Goal: Task Accomplishment & Management: Use online tool/utility

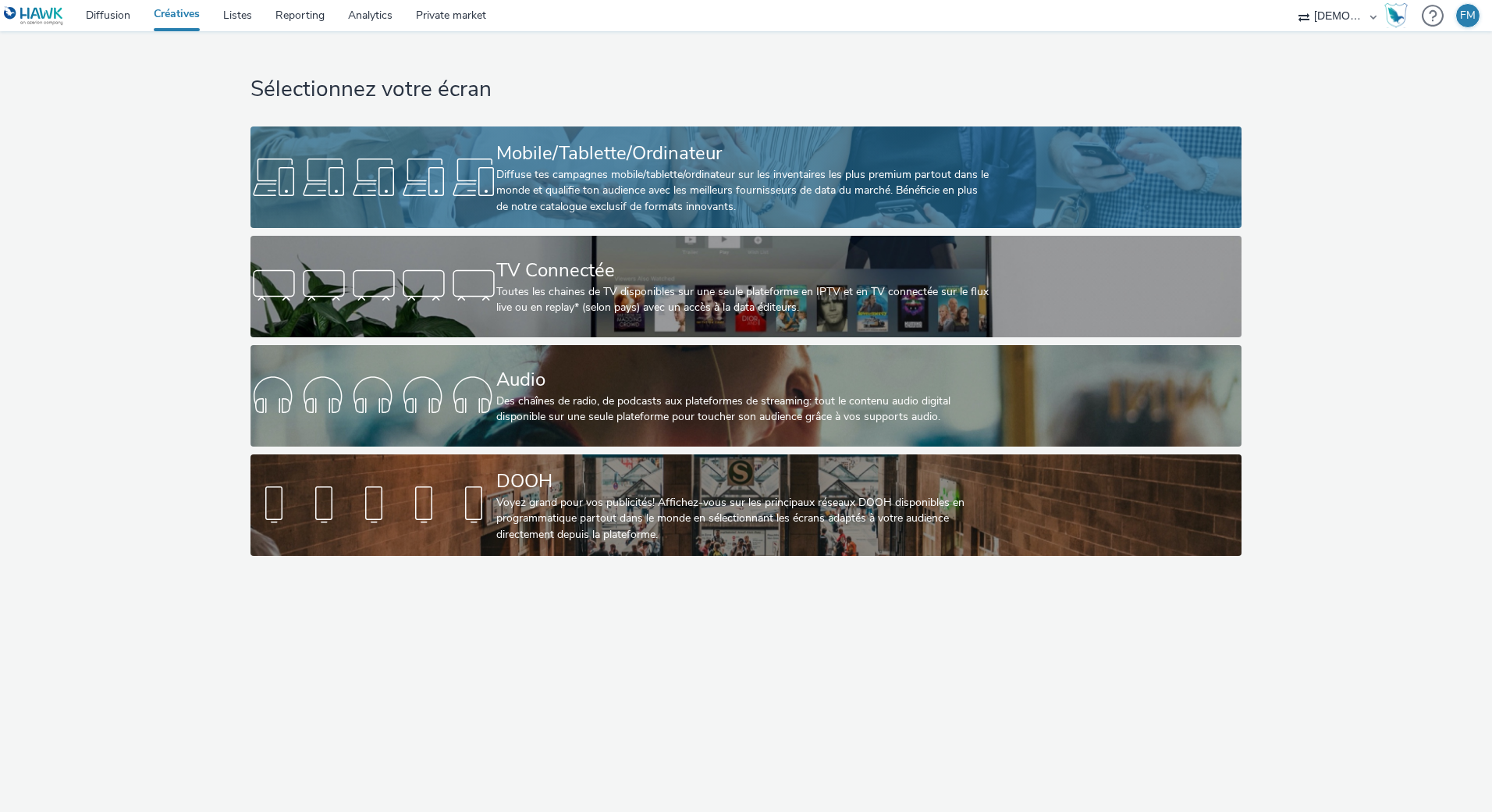
click at [462, 159] on div at bounding box center [374, 177] width 245 height 50
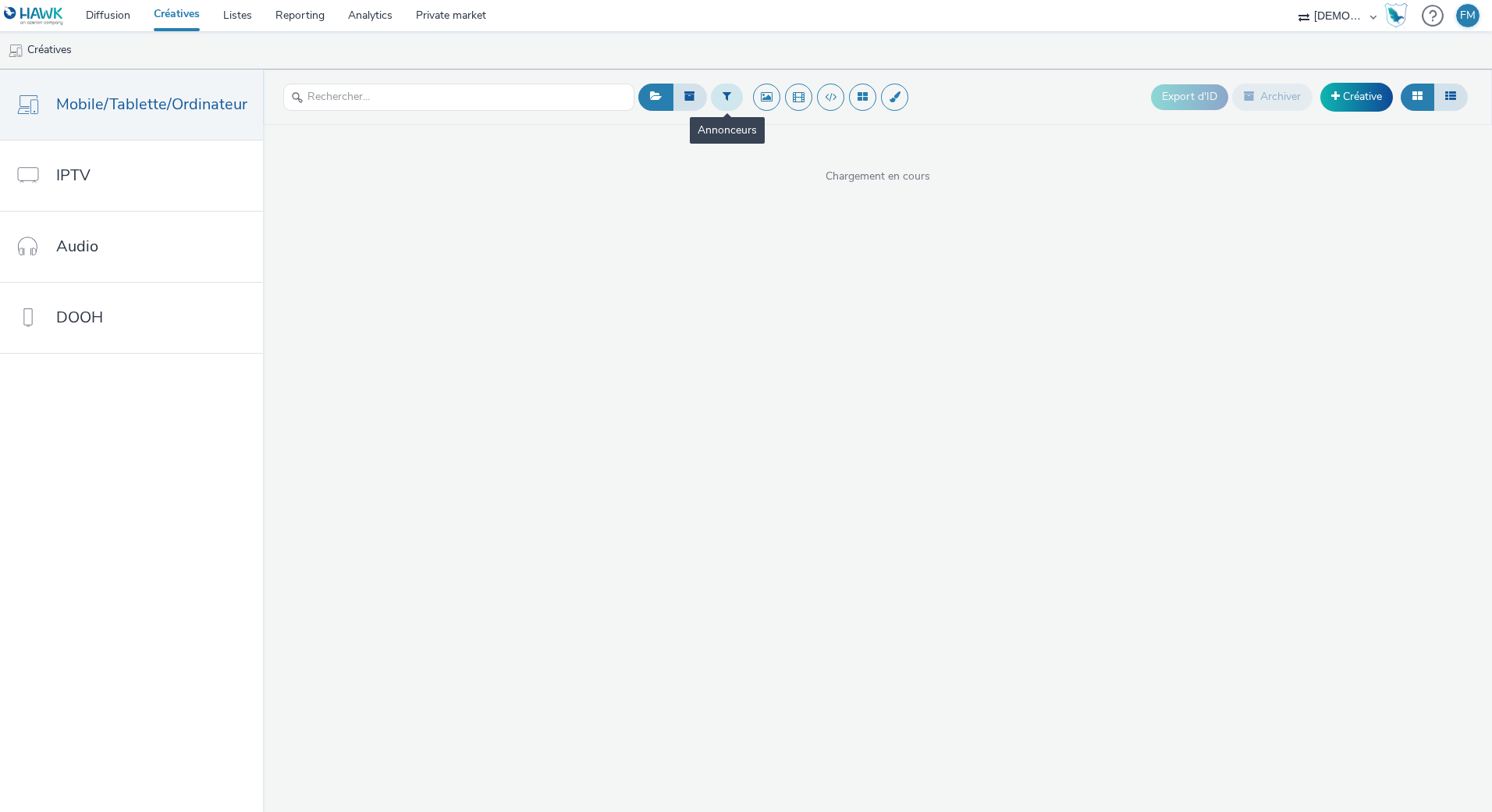
click at [722, 99] on icon at bounding box center [726, 96] width 8 height 11
click at [746, 107] on div "Sélectionner un annonceur..." at bounding box center [806, 103] width 125 height 35
type input "nomb"
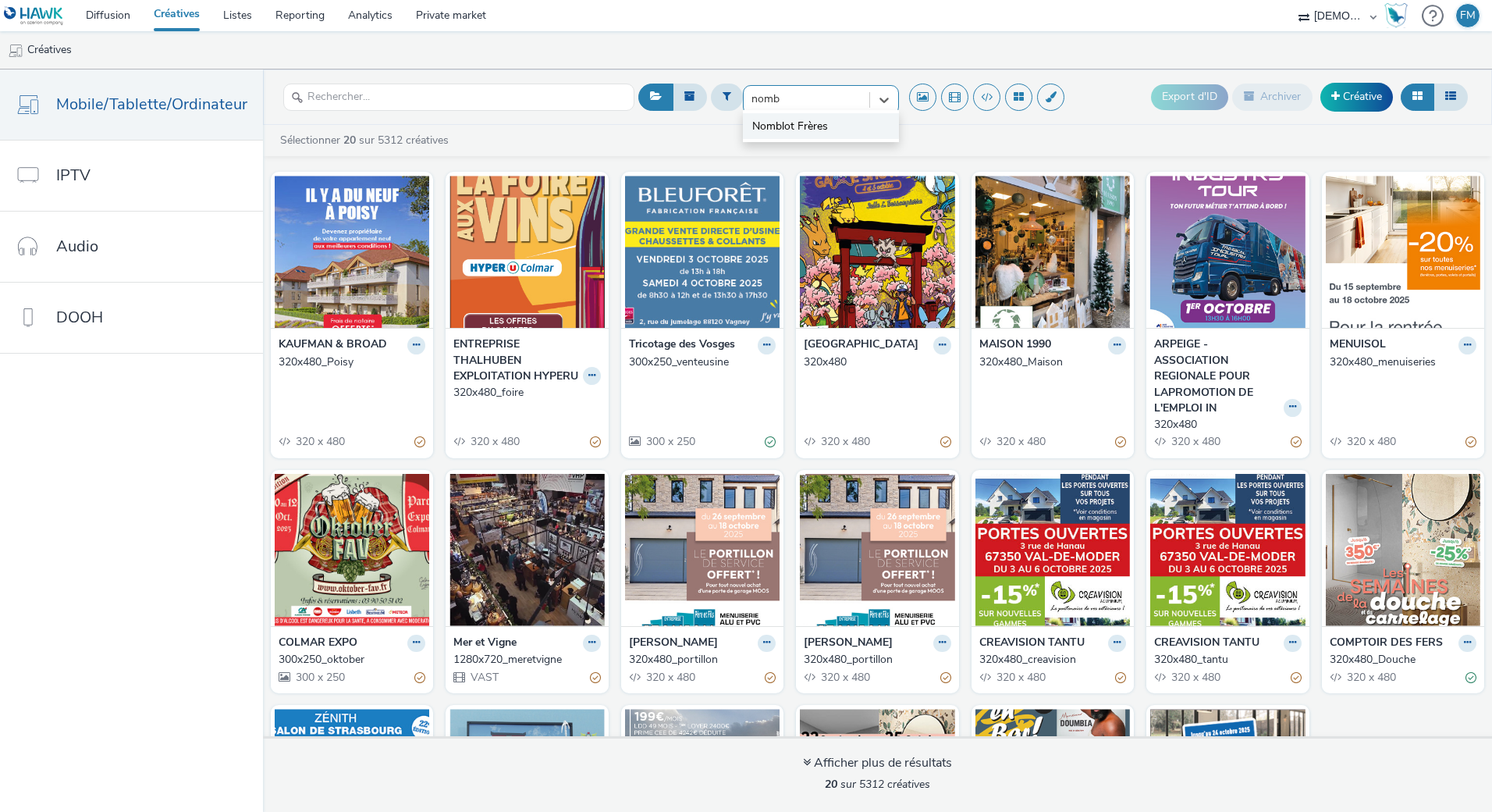
click at [769, 119] on span "Nomblot Frères" at bounding box center [791, 126] width 76 height 16
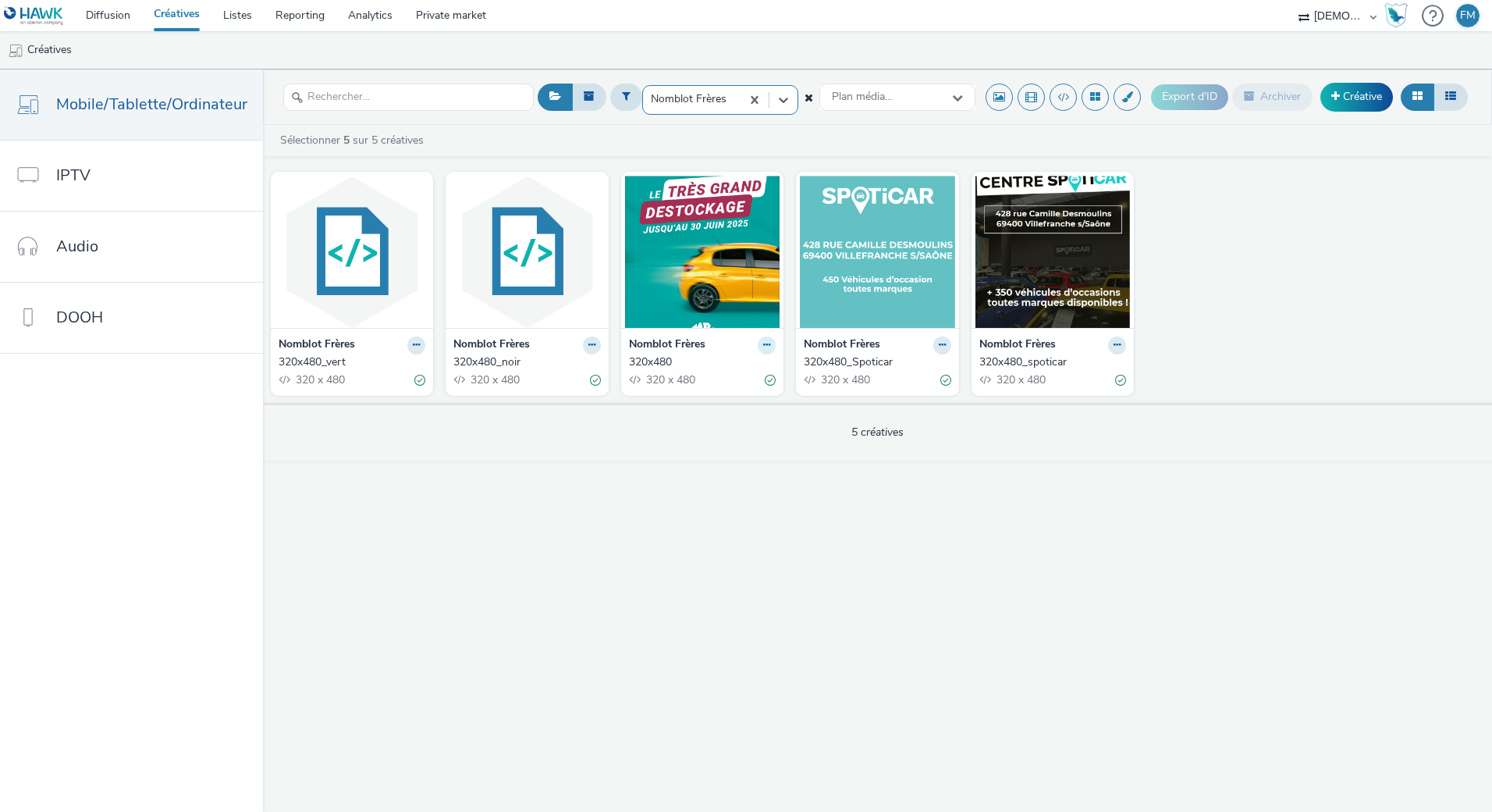
click at [763, 344] on icon at bounding box center [767, 345] width 7 height 9
click at [732, 397] on link "Dupliquer" at bounding box center [717, 403] width 117 height 31
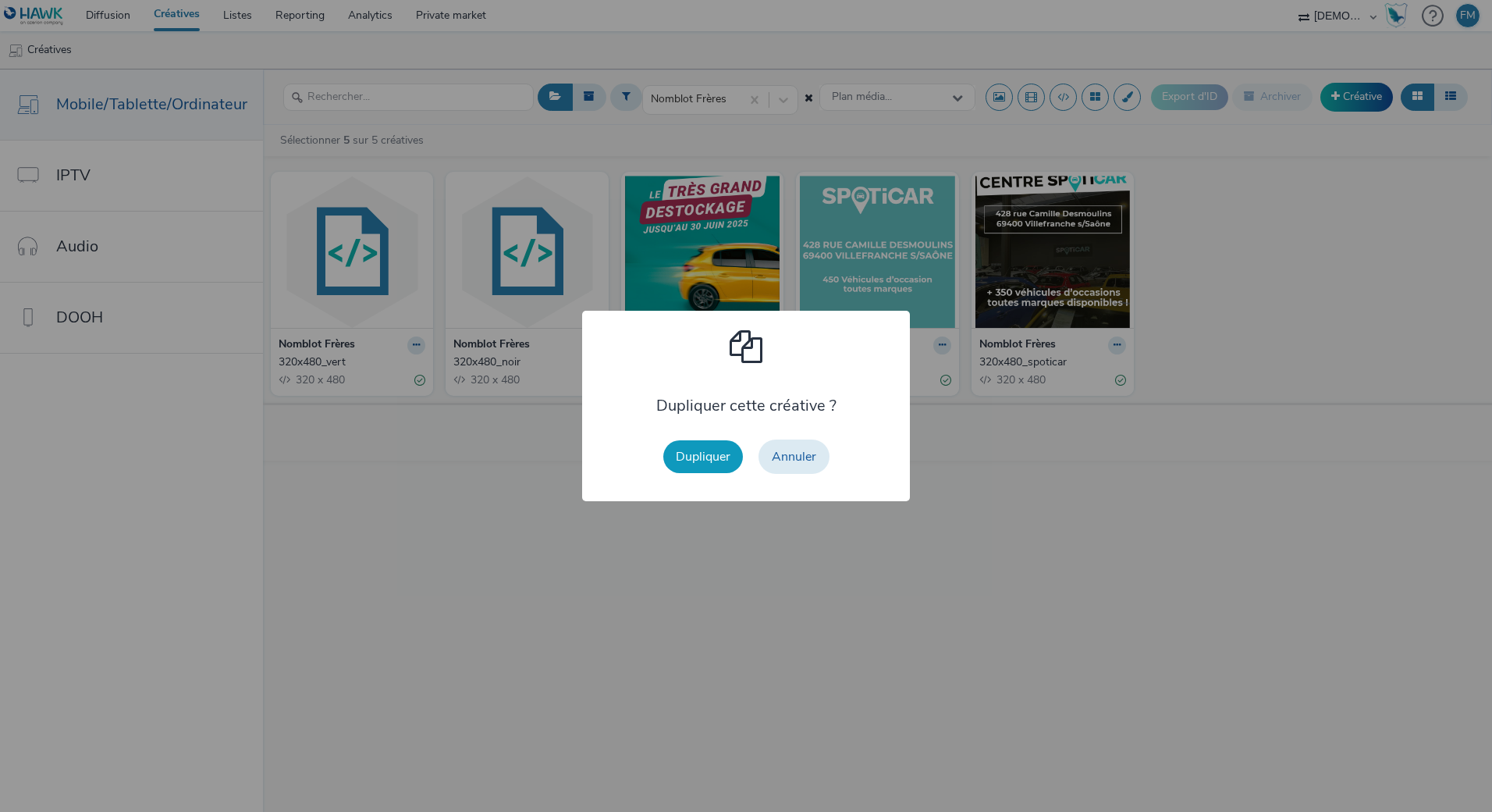
click at [706, 464] on button "Dupliquer" at bounding box center [703, 457] width 79 height 33
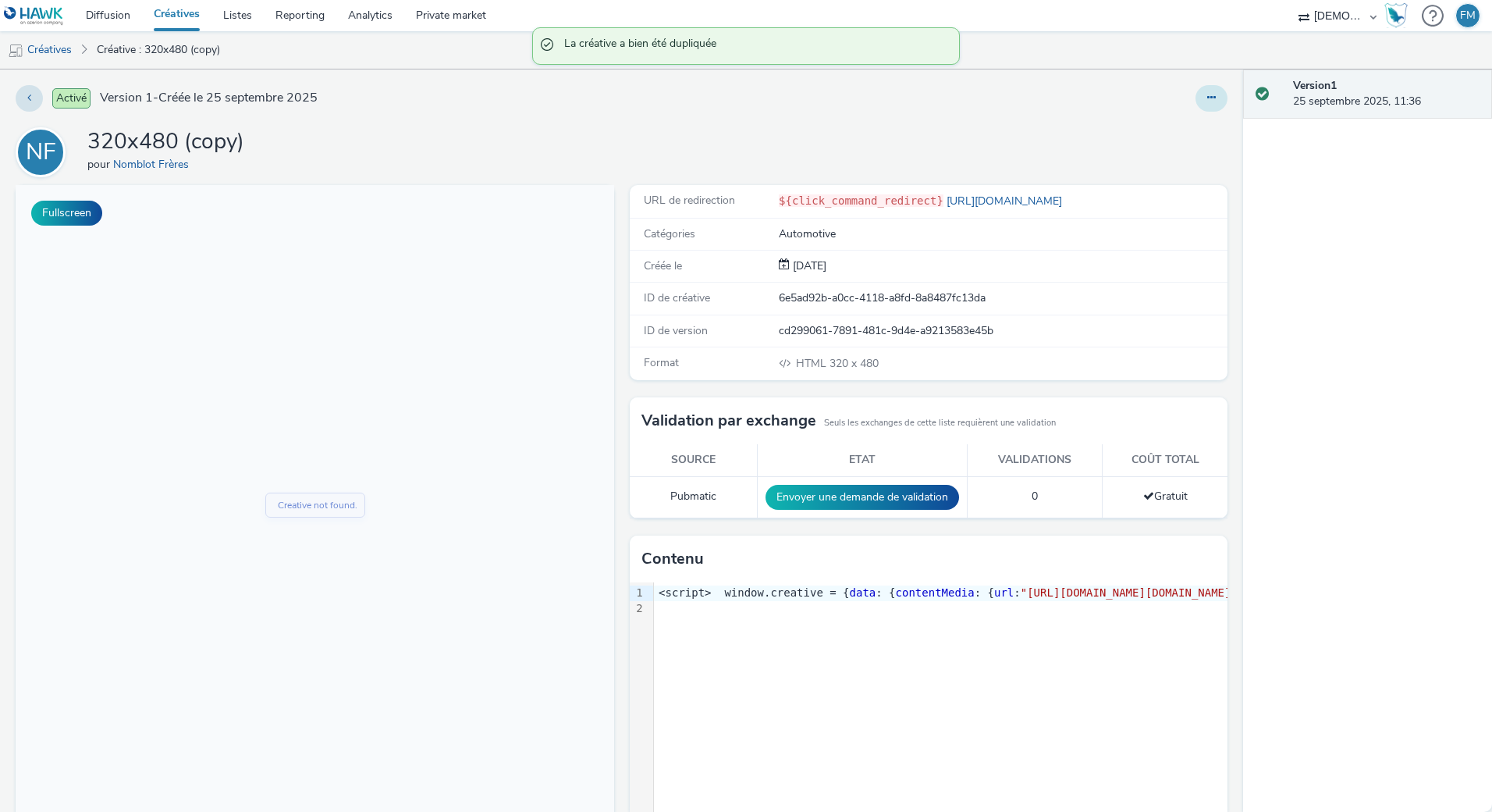
click at [1198, 110] on button at bounding box center [1212, 98] width 32 height 27
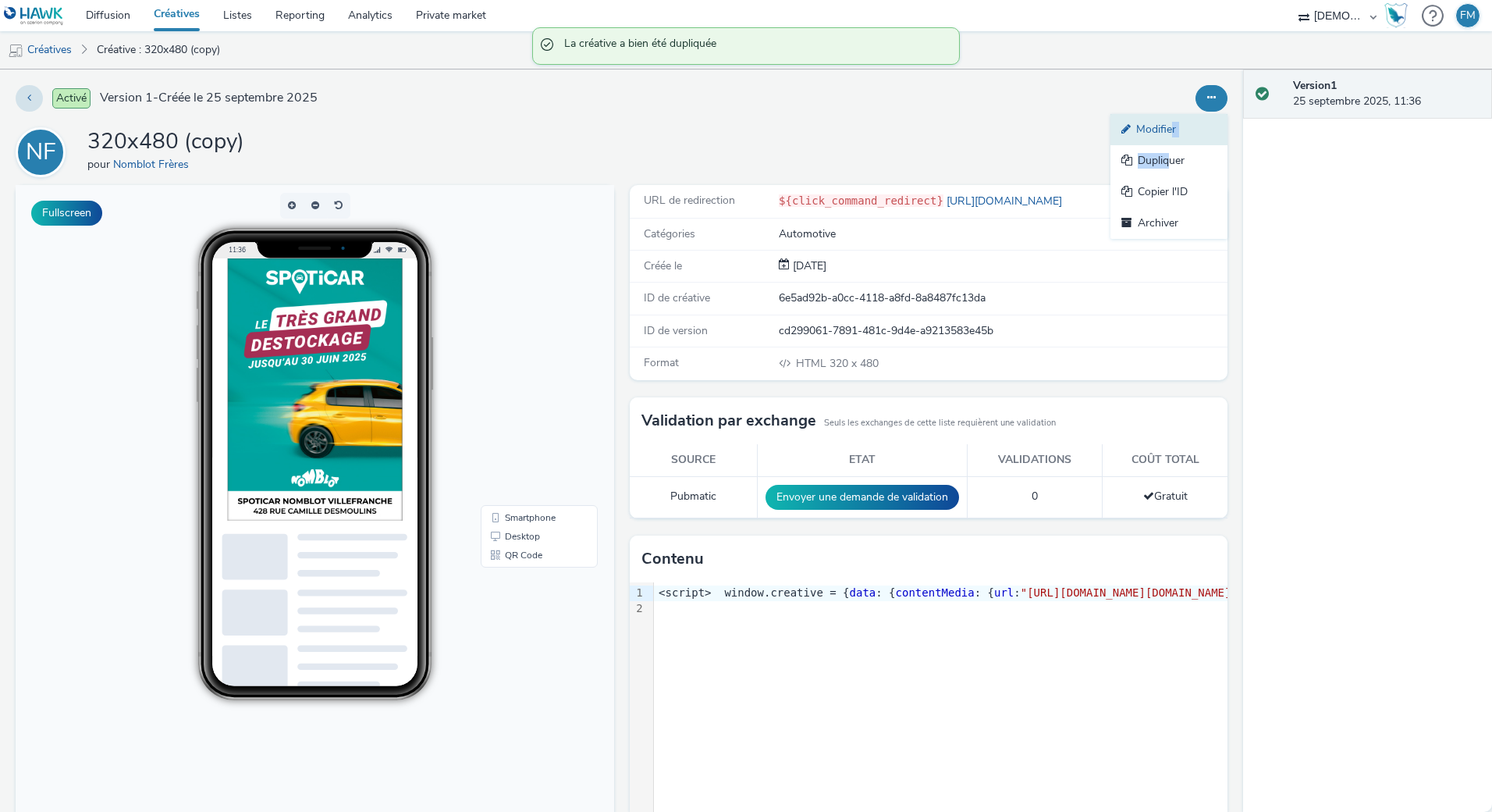
drag, startPoint x: 1156, startPoint y: 150, endPoint x: 1161, endPoint y: 131, distance: 19.6
click at [1161, 131] on ul "Modifier Dupliquer Copier l'ID Archiver" at bounding box center [1169, 176] width 117 height 125
click at [1156, 131] on link "Modifier" at bounding box center [1169, 130] width 117 height 31
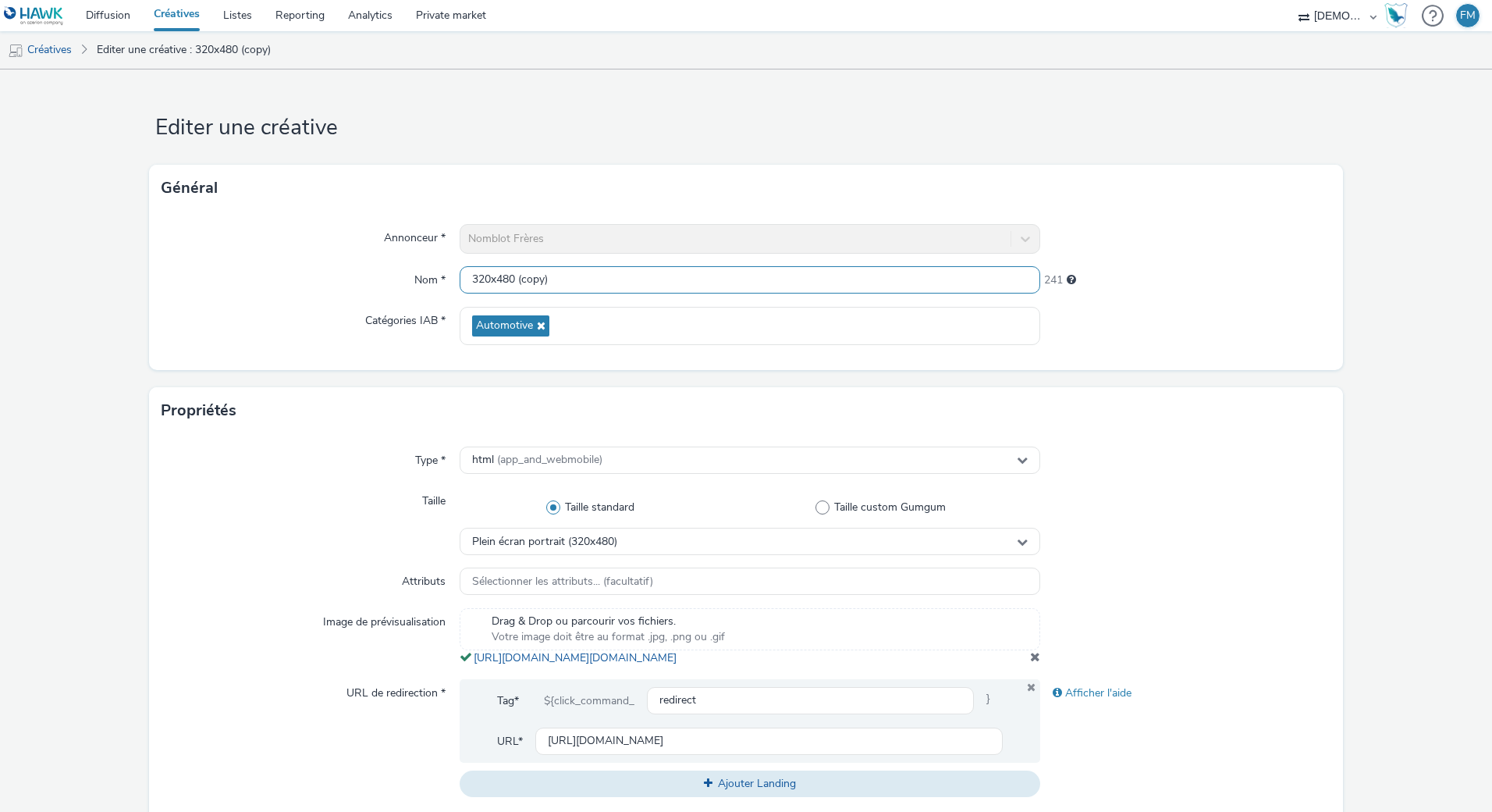
drag, startPoint x: 550, startPoint y: 283, endPoint x: 516, endPoint y: 283, distance: 34.0
click at [516, 283] on input "320x480 (copy)" at bounding box center [749, 280] width 580 height 28
type input "320x480"
click at [621, 169] on div "Général" at bounding box center [746, 187] width 1194 height 47
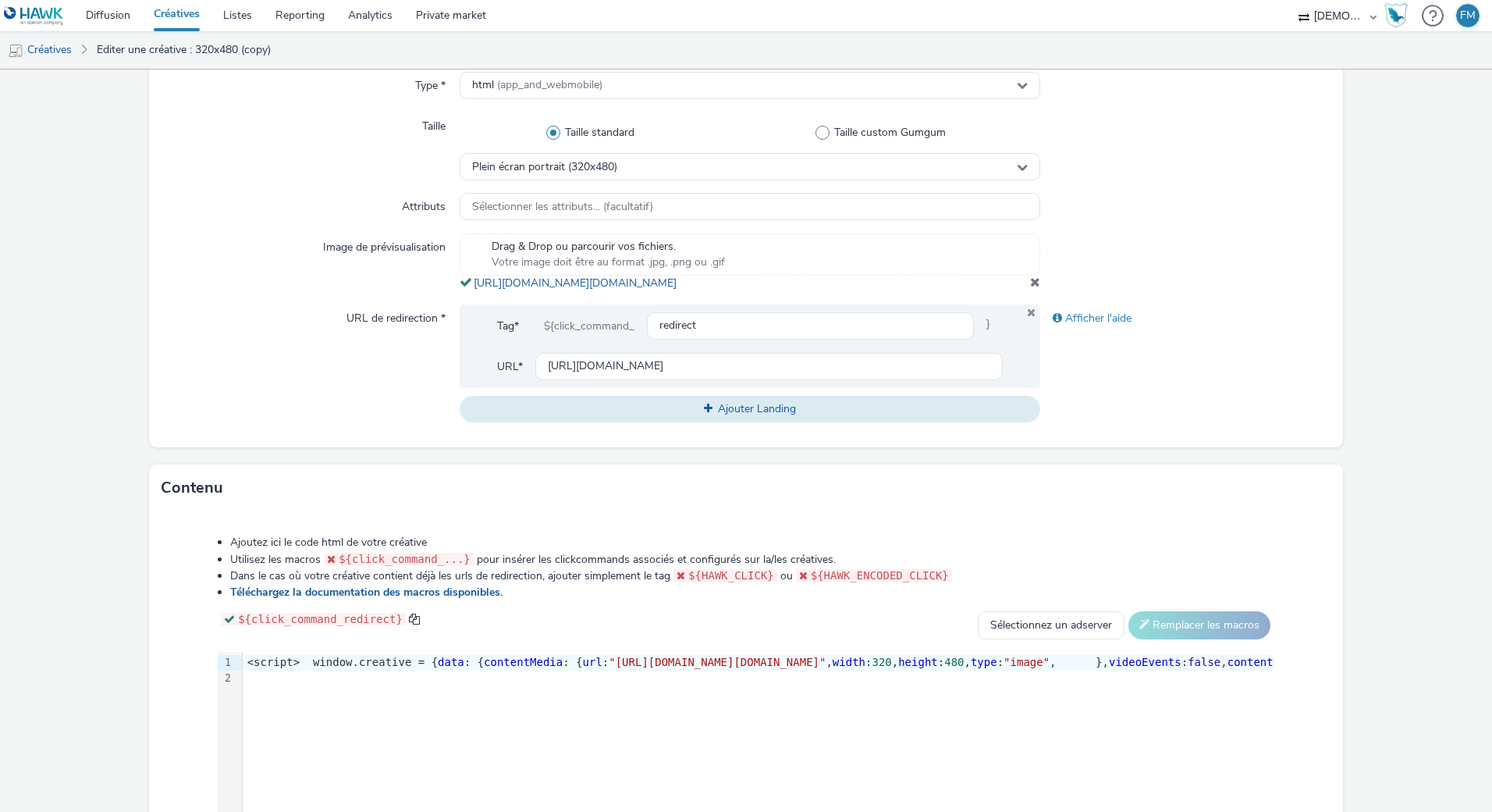
scroll to position [390, 0]
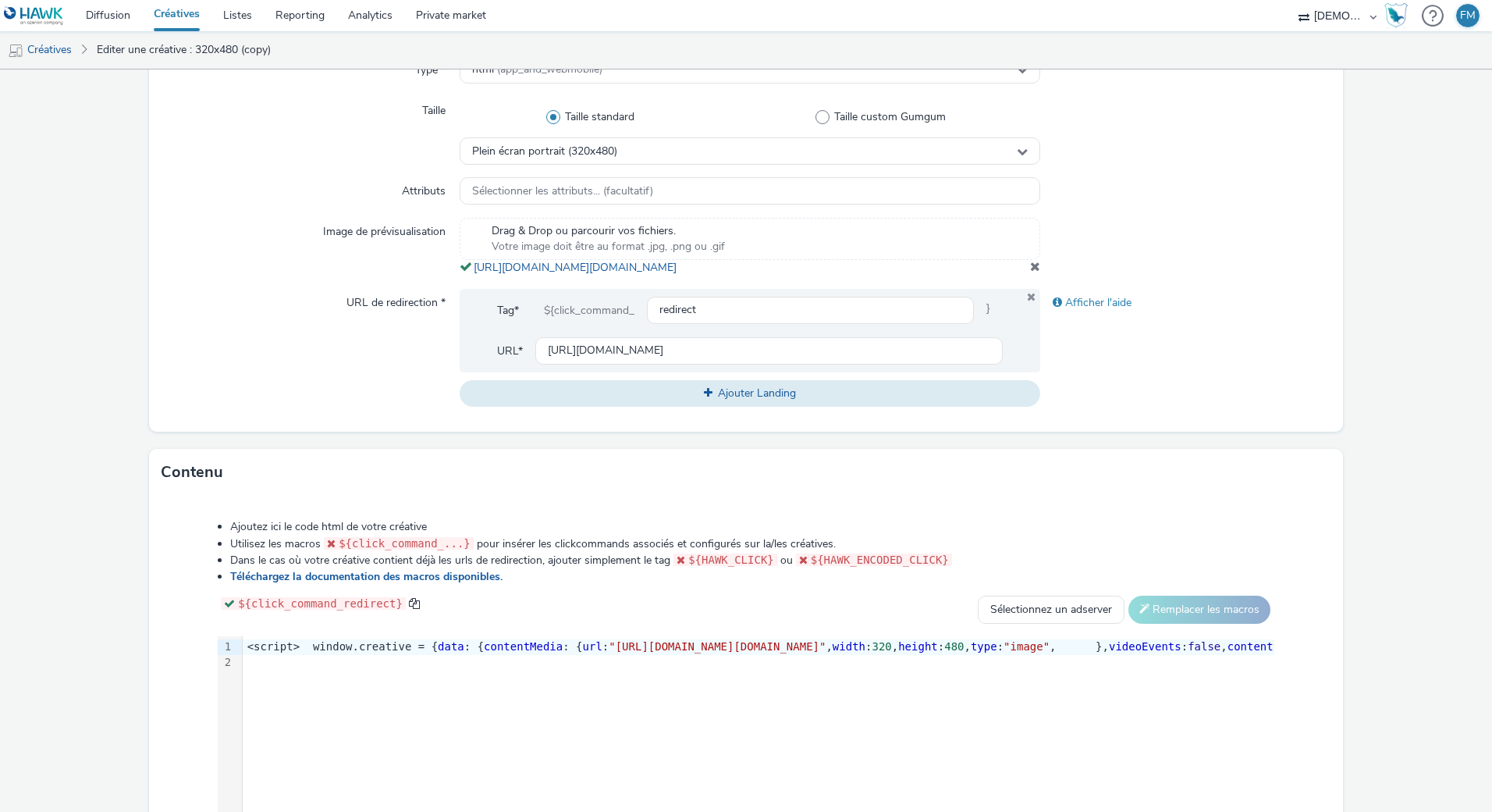
click at [1031, 272] on span at bounding box center [1035, 267] width 10 height 13
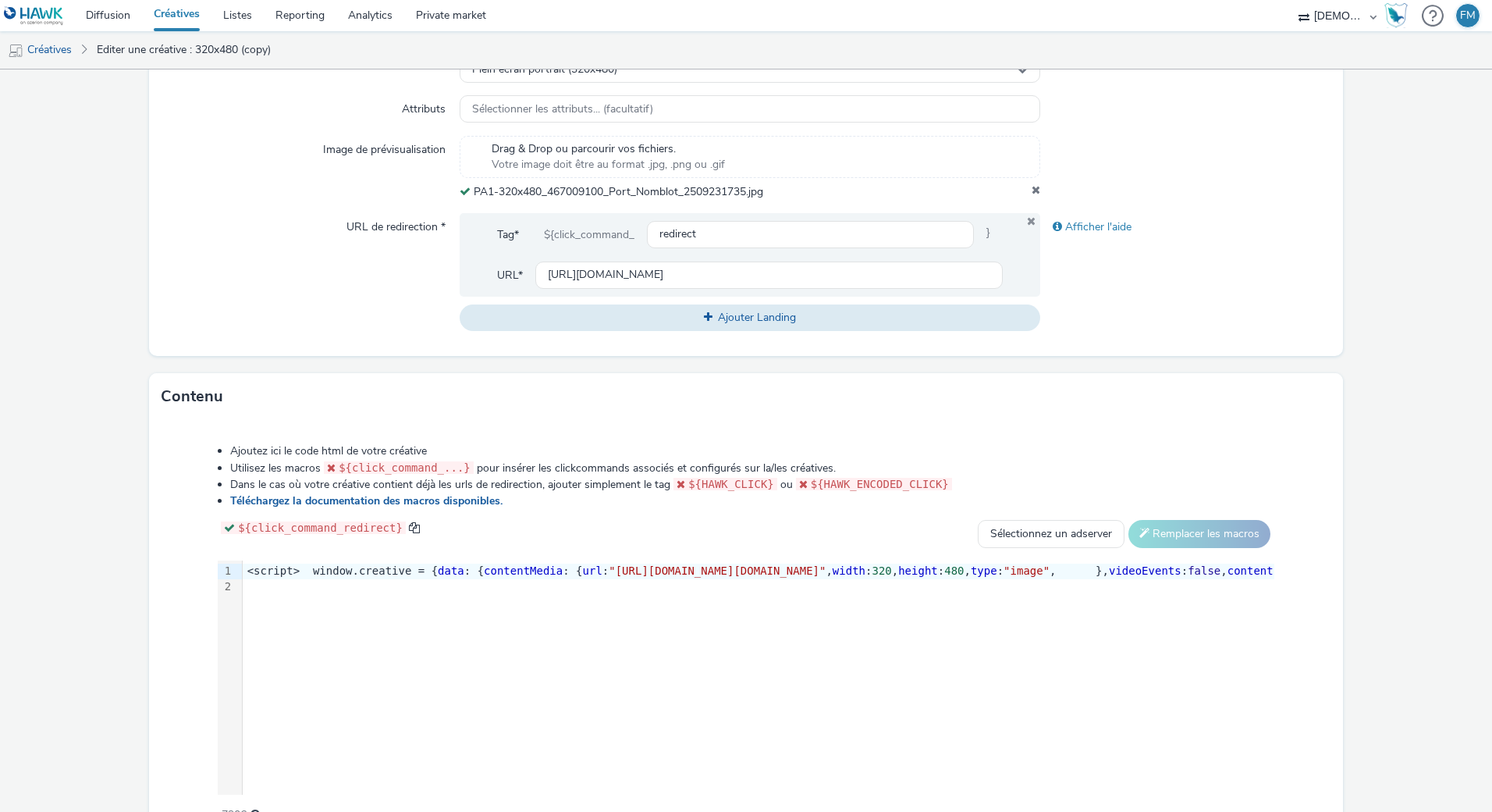
scroll to position [559, 0]
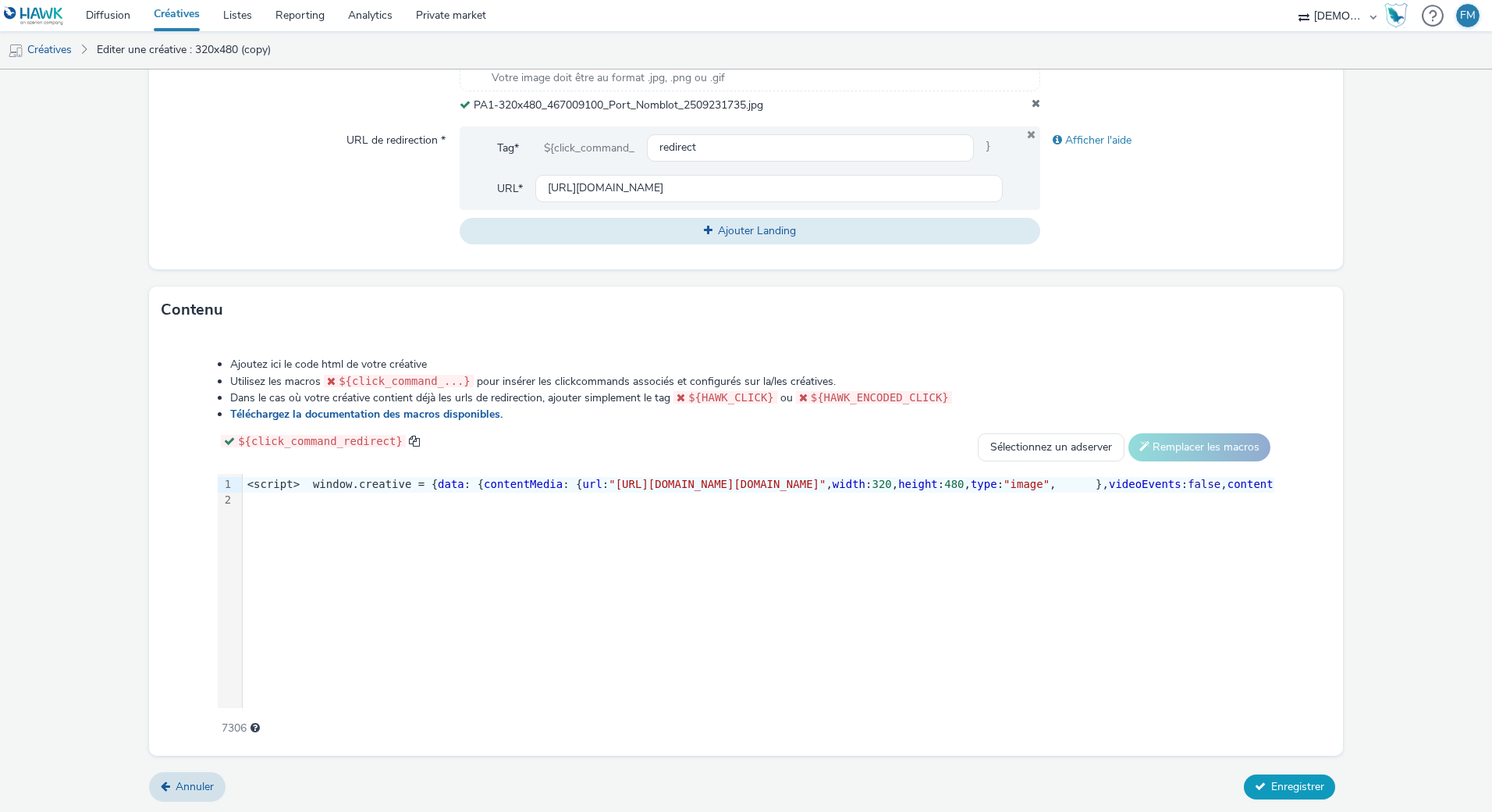
click at [1274, 784] on span "Enregistrer" at bounding box center [1298, 786] width 54 height 15
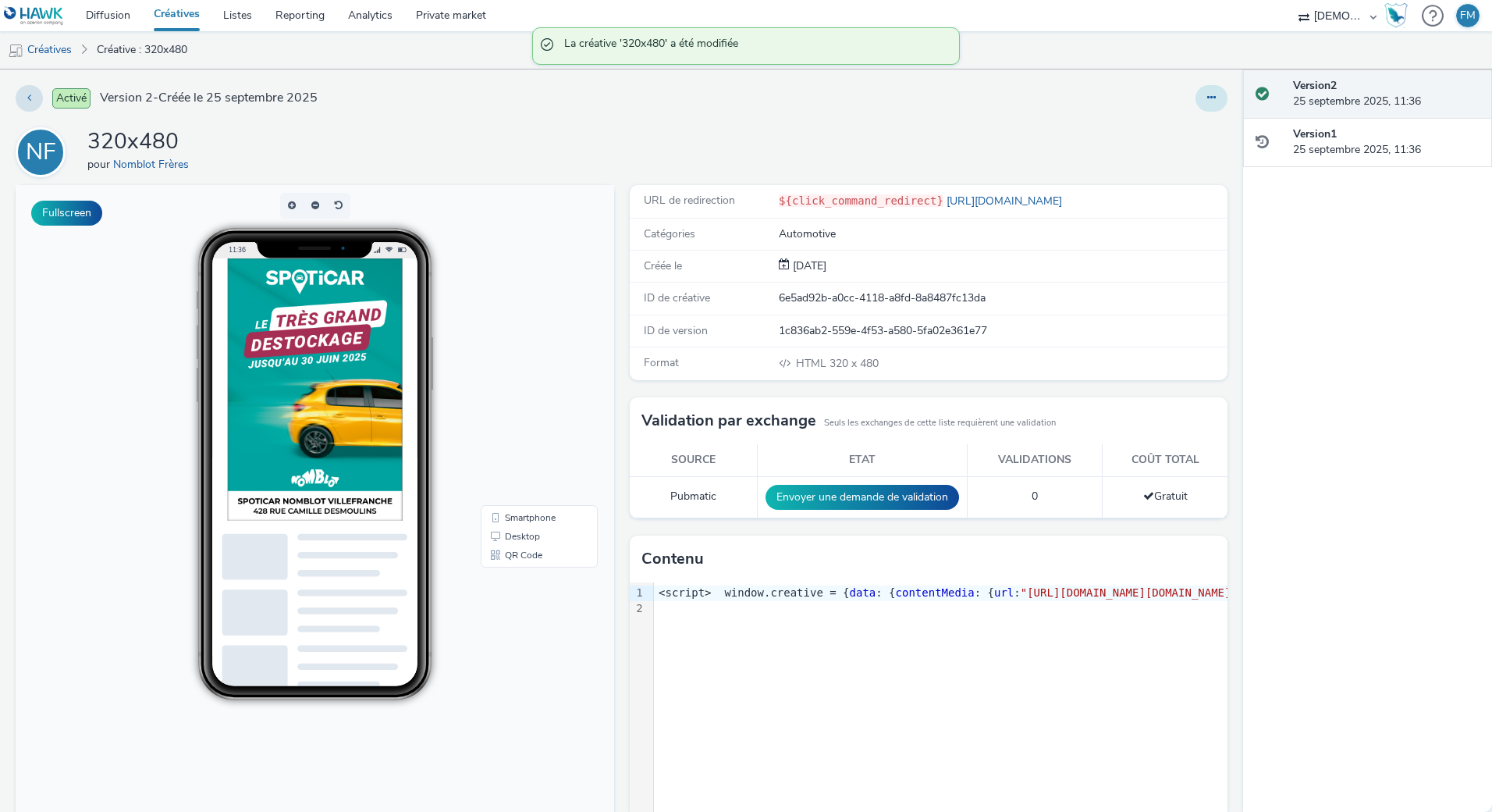
click at [1196, 106] on button at bounding box center [1212, 98] width 32 height 27
click at [1183, 127] on link "Modifier" at bounding box center [1169, 130] width 117 height 31
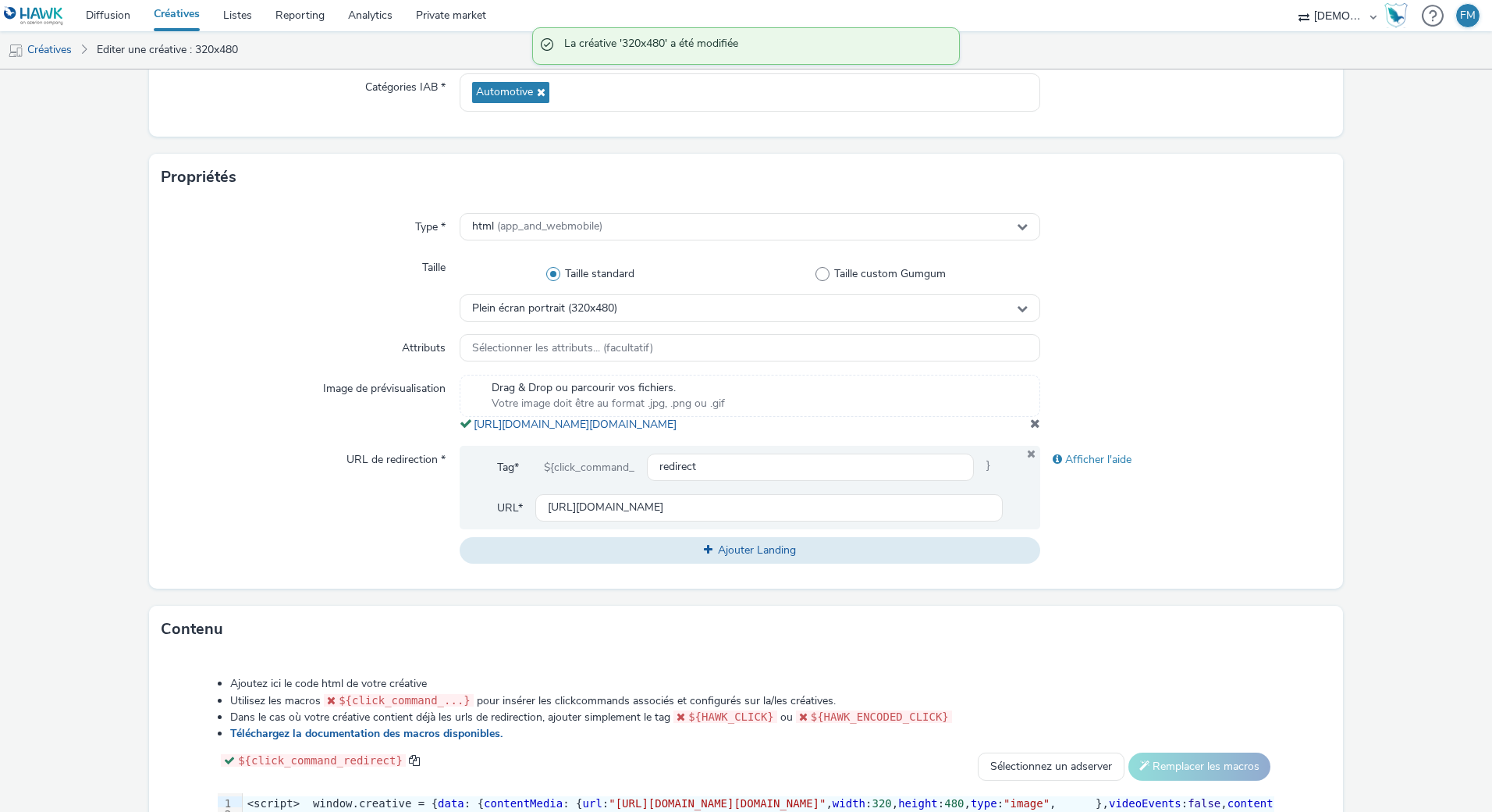
scroll to position [234, 0]
click at [632, 431] on link "[URL][DOMAIN_NAME][DOMAIN_NAME]" at bounding box center [578, 424] width 209 height 15
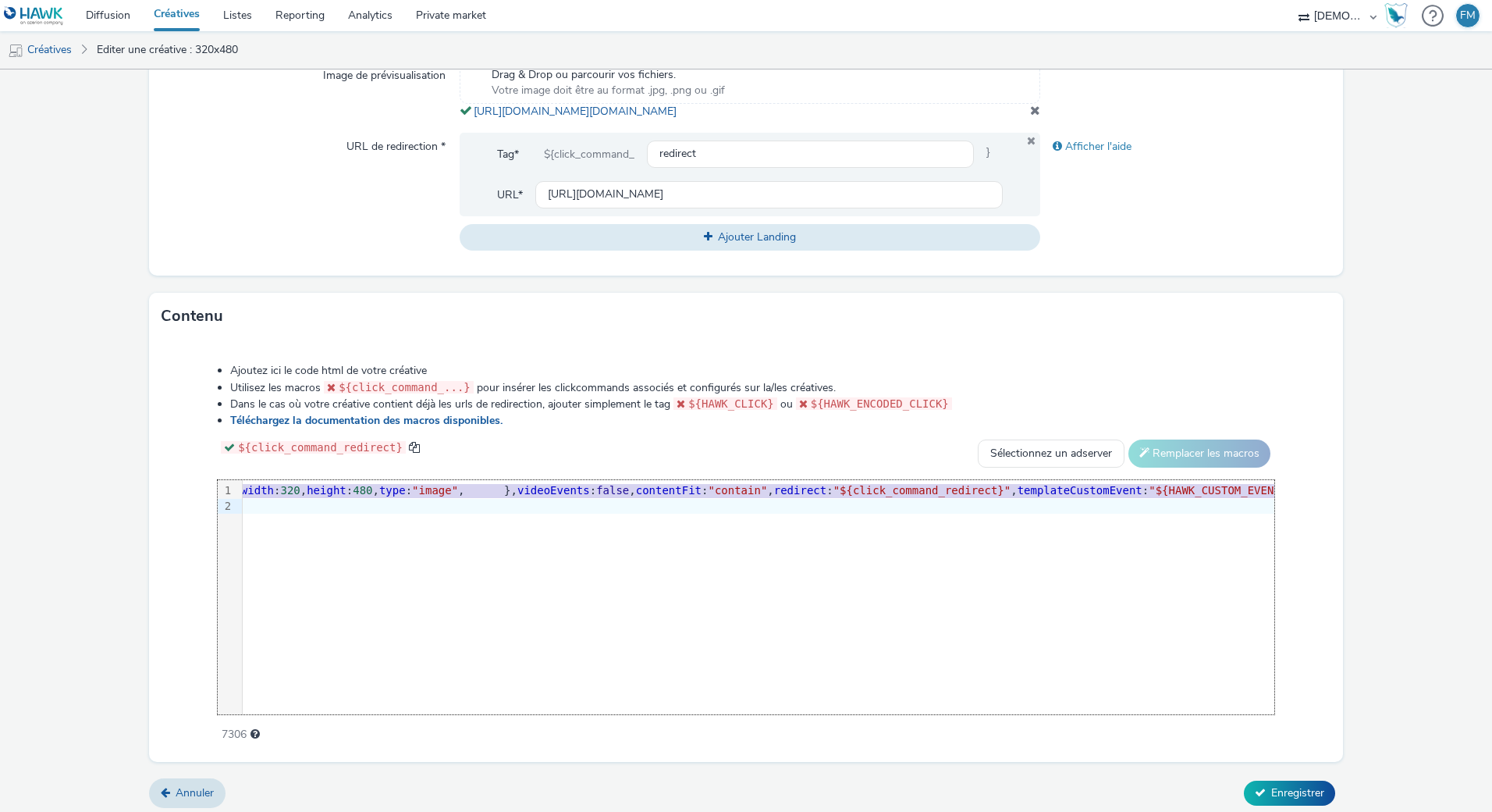
scroll to position [0, 713]
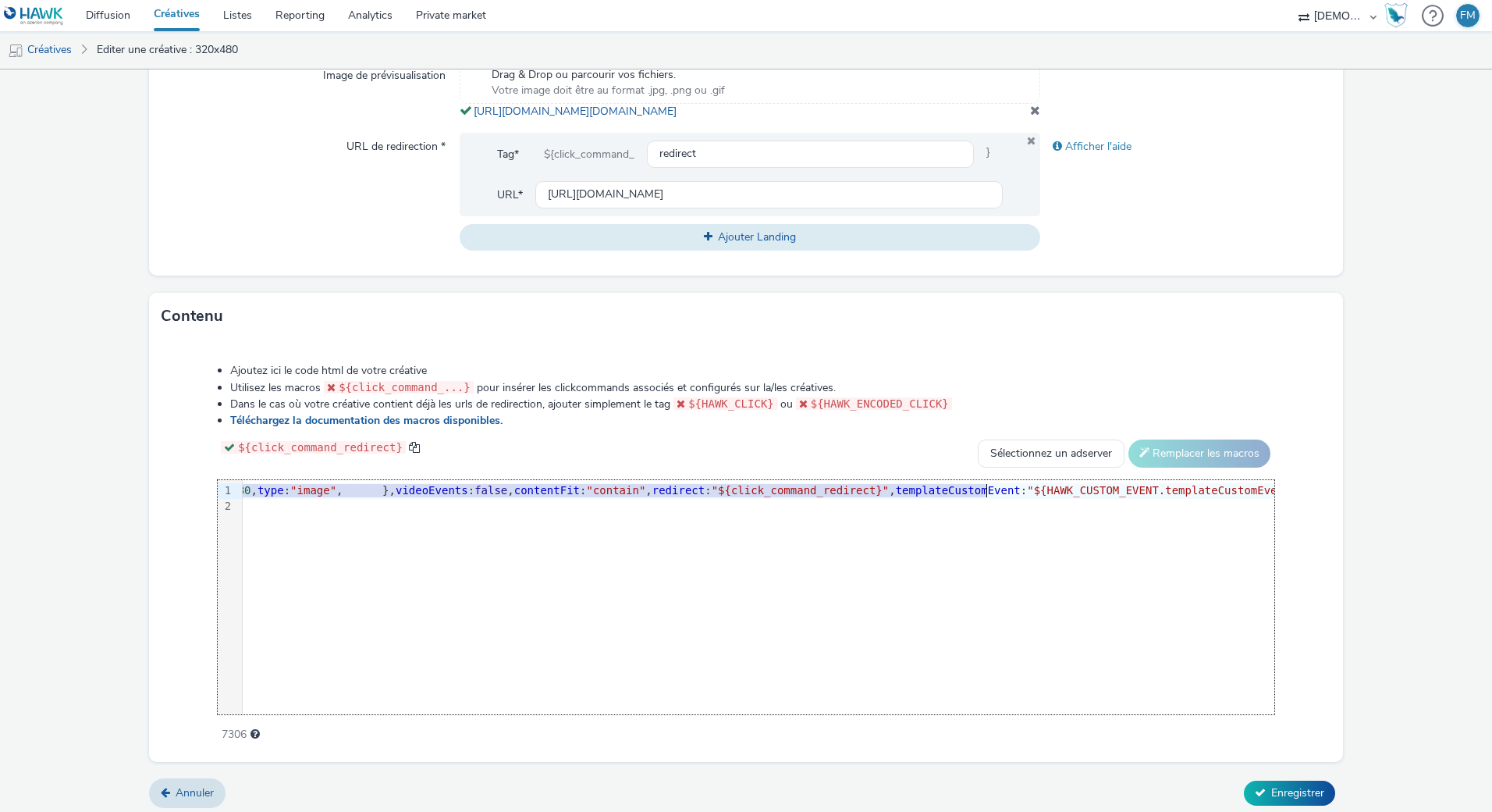
drag, startPoint x: 743, startPoint y: 508, endPoint x: 985, endPoint y: 503, distance: 242.1
click at [113, 496] on span ""[URL][DOMAIN_NAME][DOMAIN_NAME]"" at bounding box center [4, 490] width 217 height 13
click at [1285, 800] on span "Enregistrer" at bounding box center [1298, 793] width 54 height 15
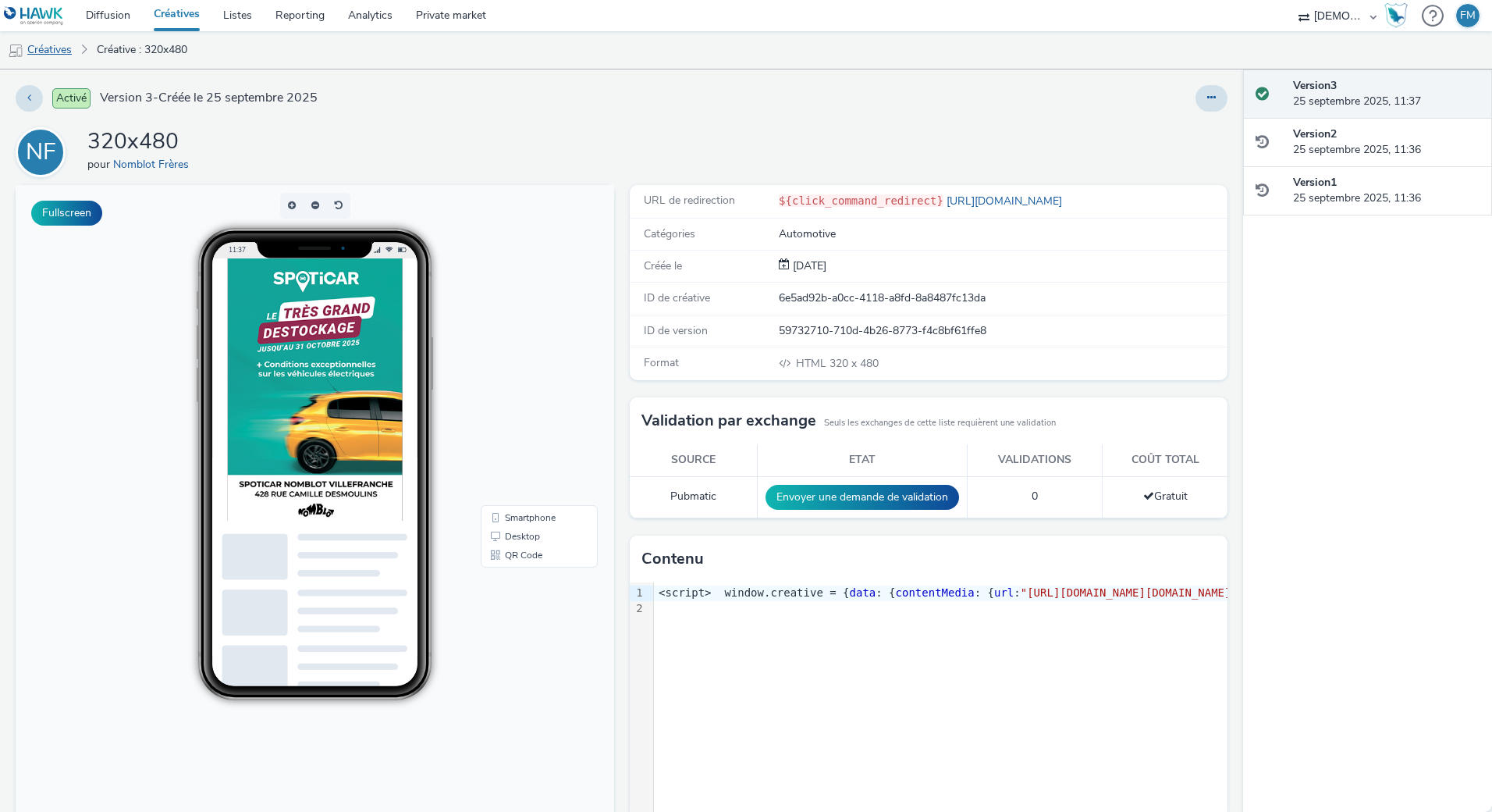
click at [66, 54] on link "Créatives" at bounding box center [40, 50] width 79 height 38
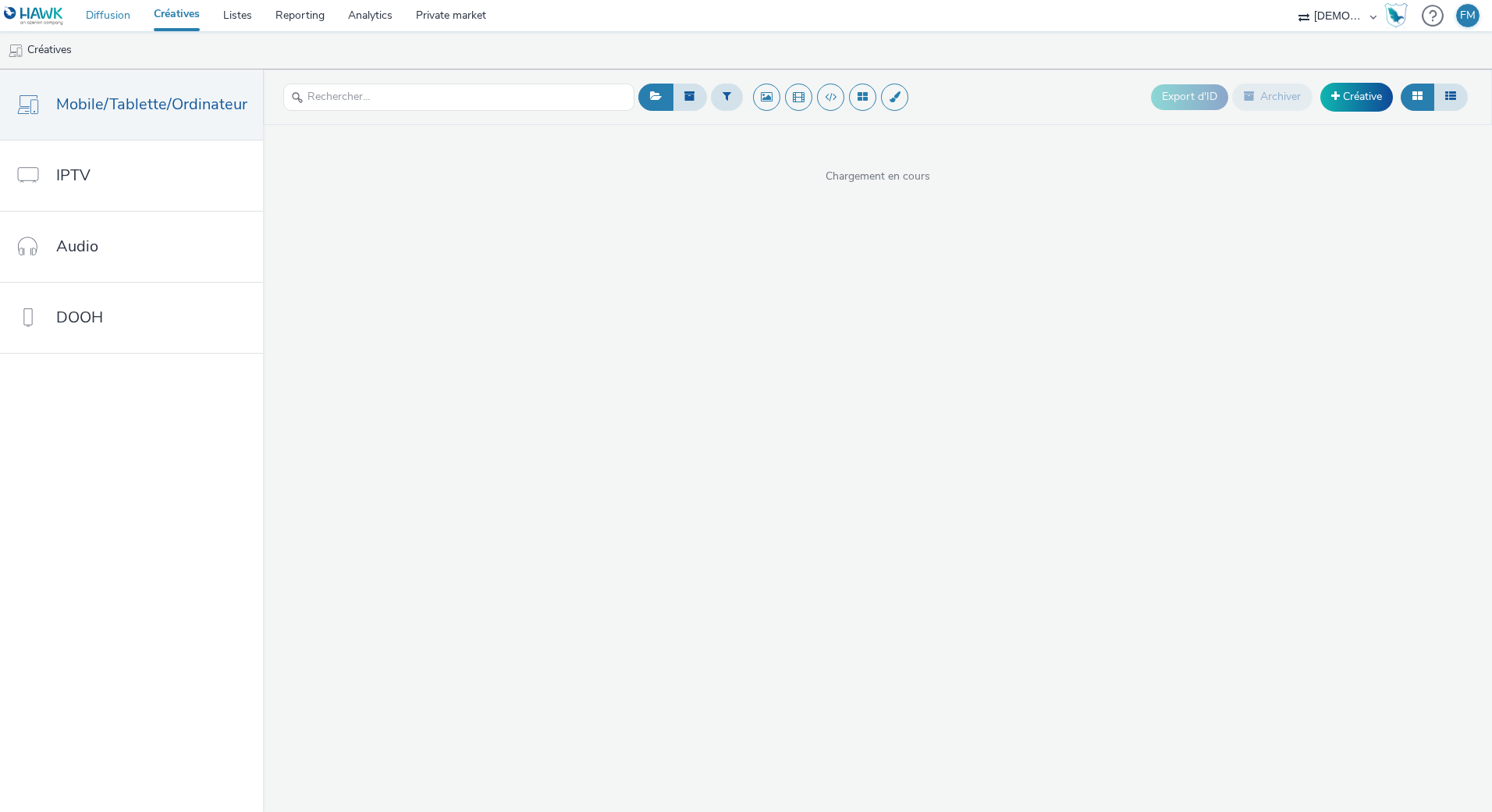
click at [115, 16] on link "Diffusion" at bounding box center [108, 16] width 68 height 31
